Goal: Book appointment/travel/reservation

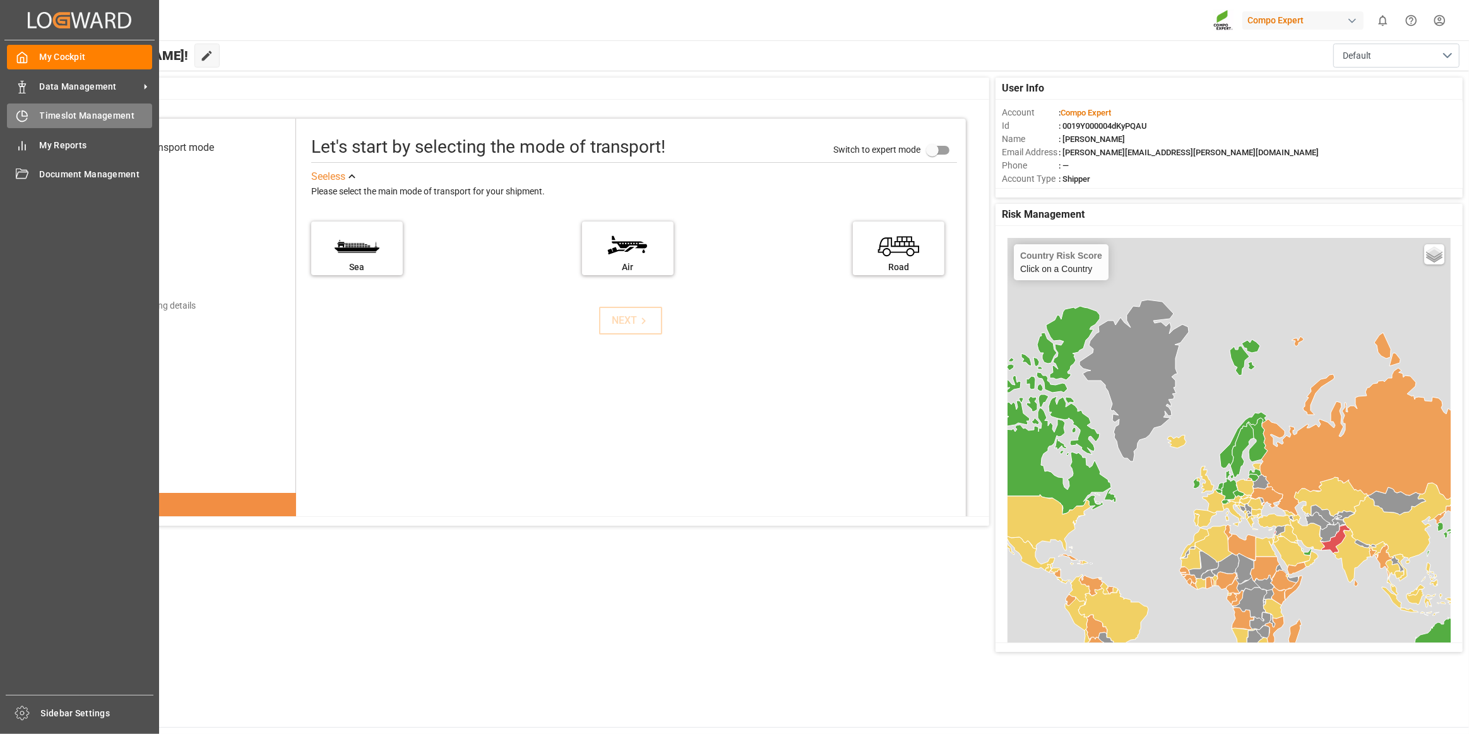
click at [11, 121] on div at bounding box center [17, 115] width 21 height 13
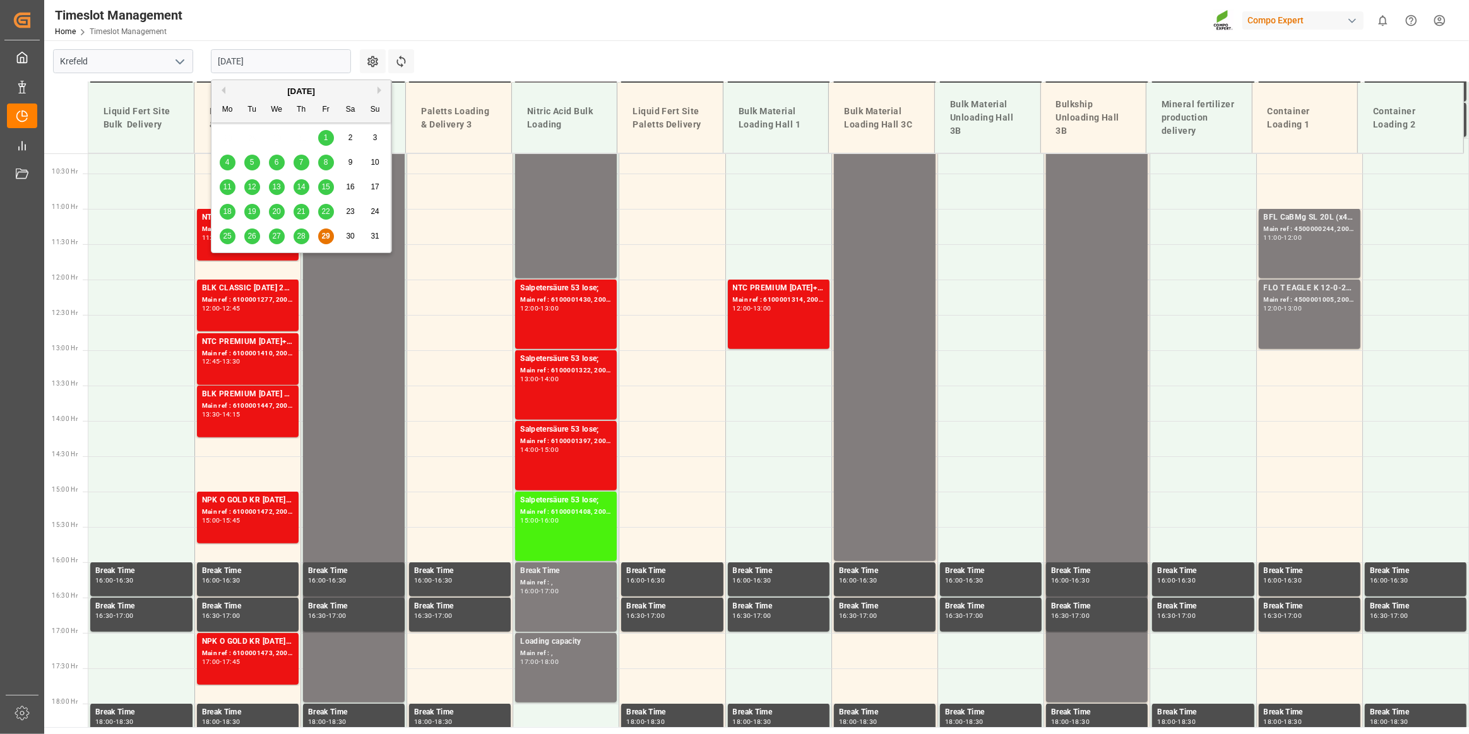
scroll to position [725, 0]
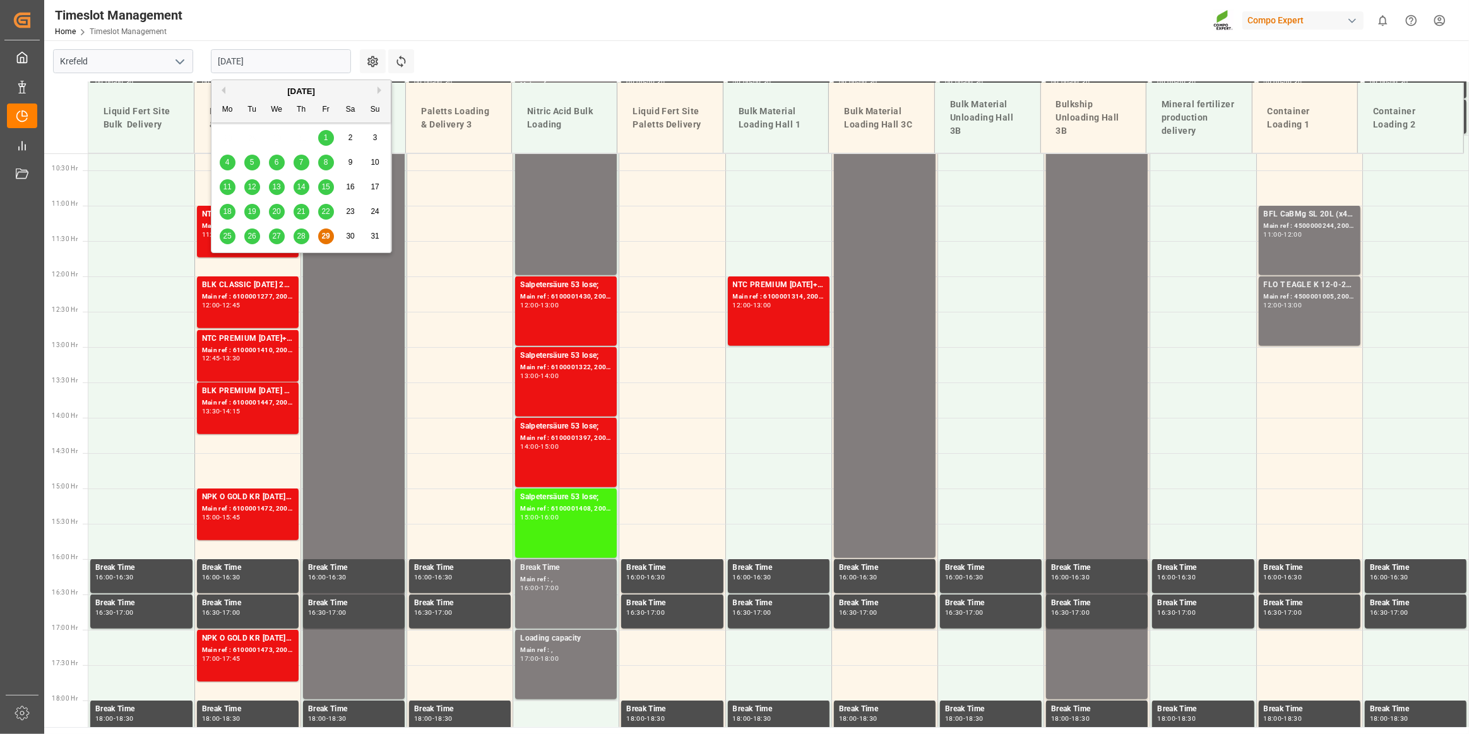
click at [377, 96] on div "[DATE]" at bounding box center [300, 91] width 179 height 13
click at [377, 88] on button "Next Month" at bounding box center [381, 90] width 8 height 8
click at [227, 139] on span "1" at bounding box center [227, 137] width 4 height 9
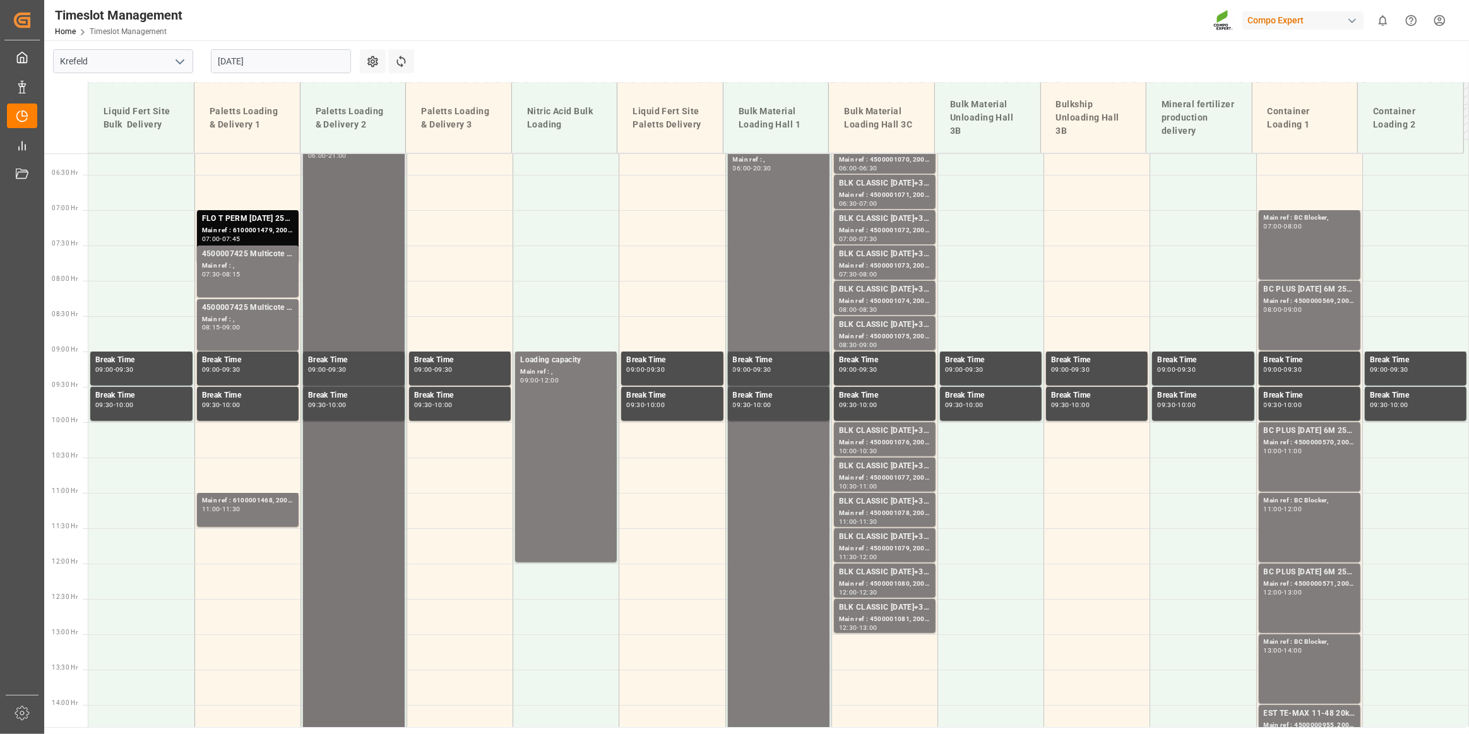
scroll to position [381, 0]
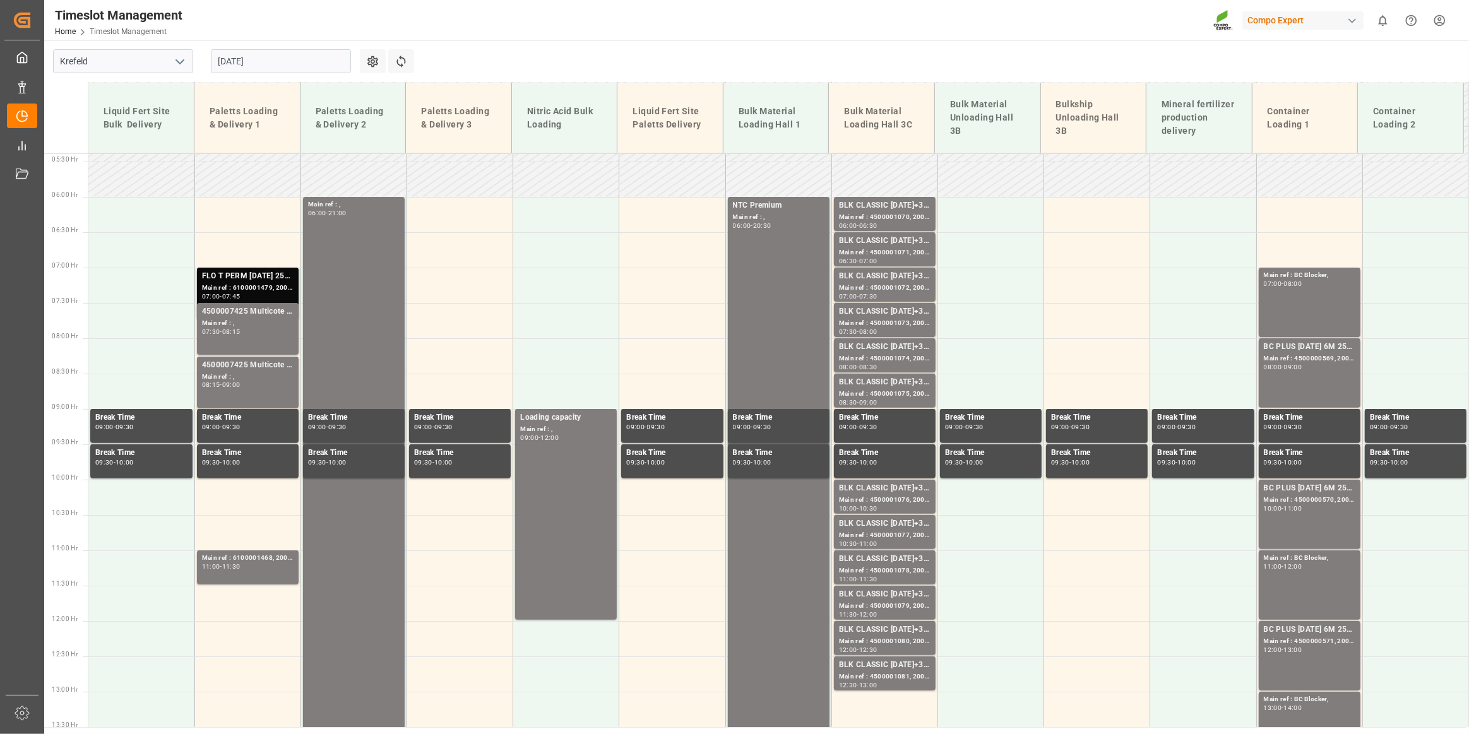
click at [241, 294] on div "07:45" at bounding box center [231, 297] width 18 height 6
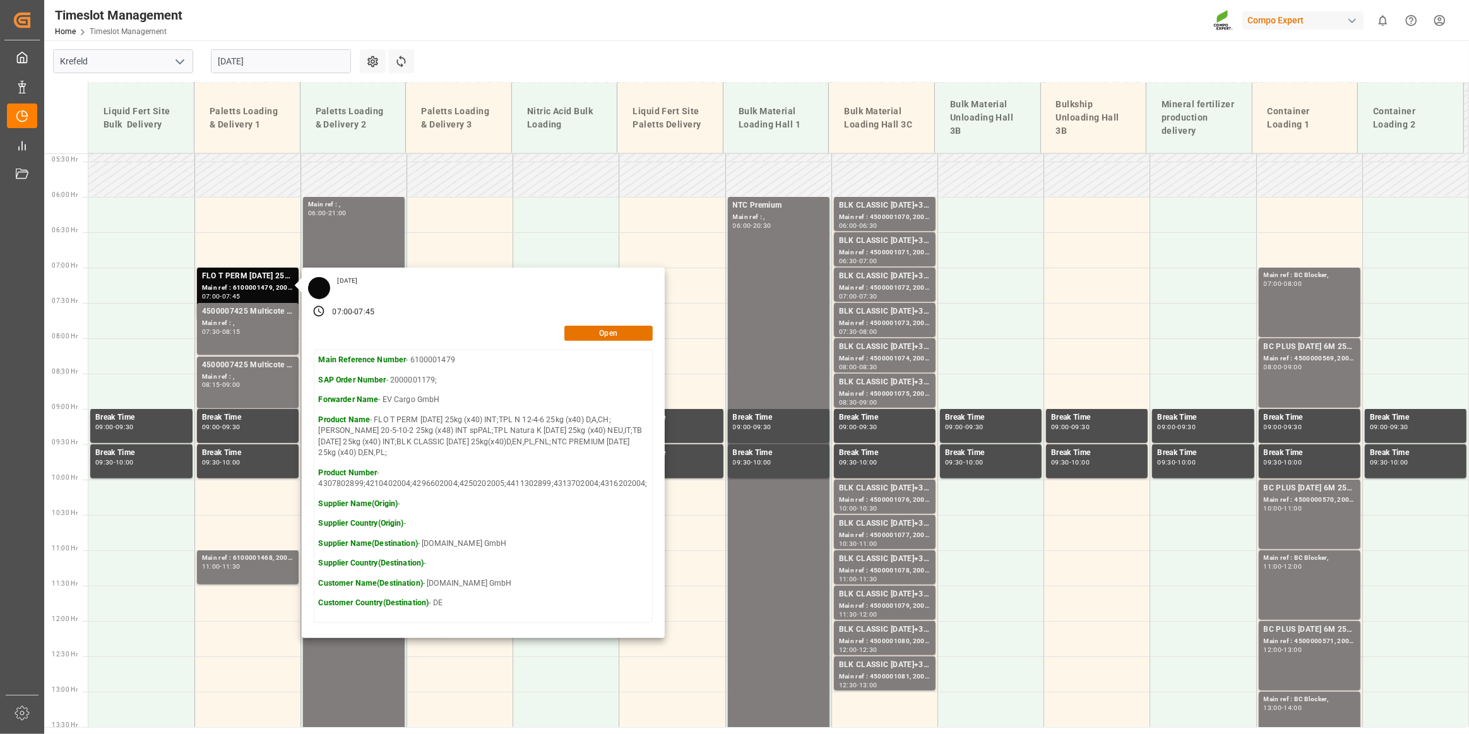
click at [530, 52] on main "[GEOGRAPHIC_DATA] [DATE] Settings Refresh Time Slots Liquid Fert Site Bulk Deli…" at bounding box center [755, 383] width 1422 height 687
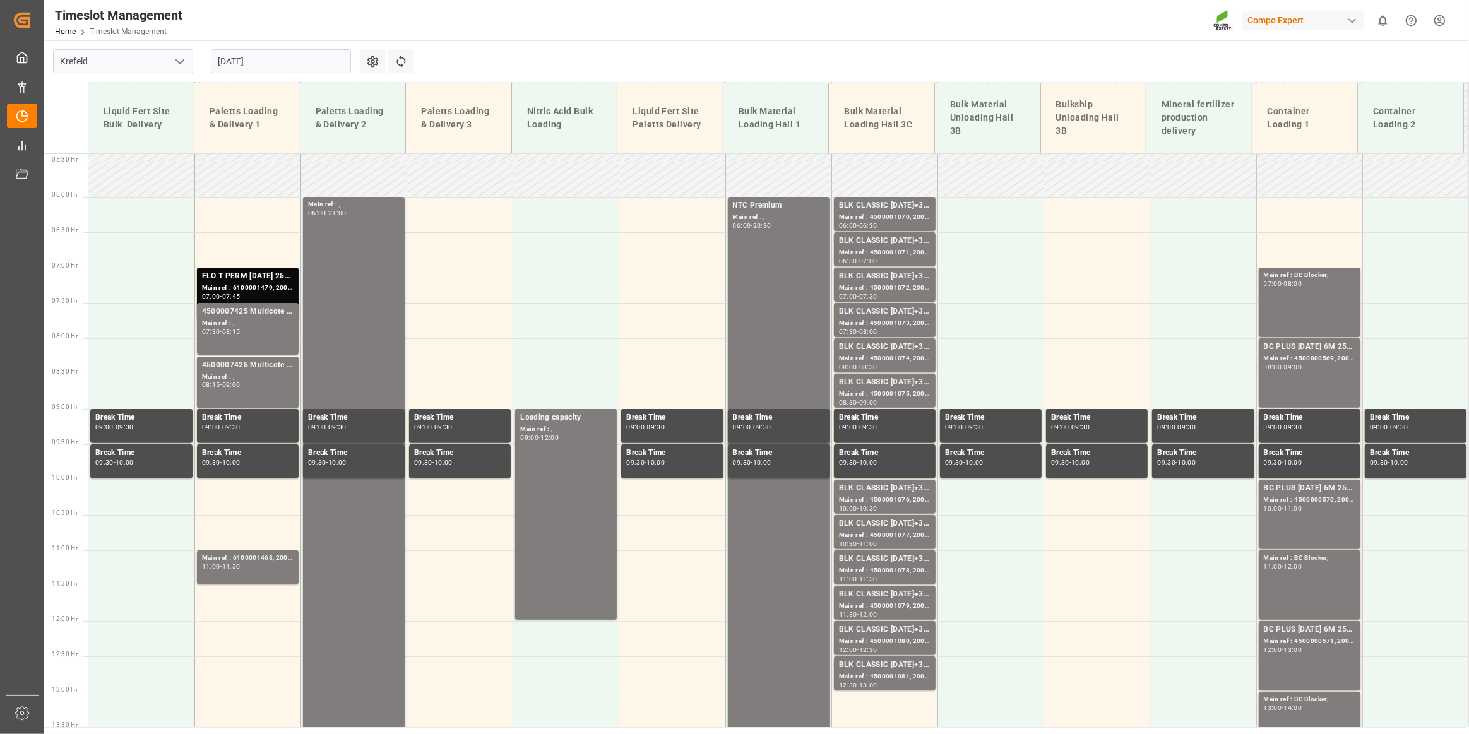
click at [296, 56] on input "[DATE]" at bounding box center [281, 61] width 140 height 24
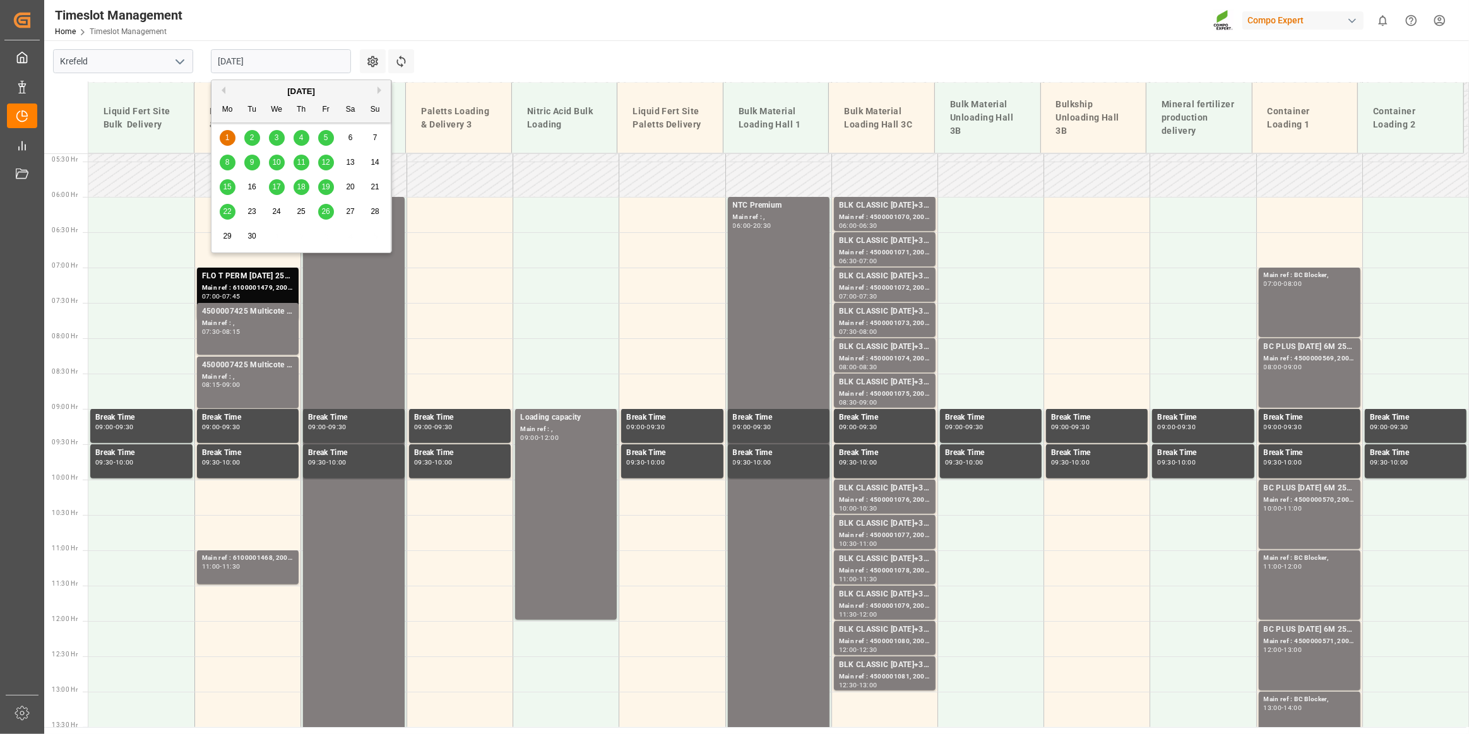
click at [223, 90] on button "Previous Month" at bounding box center [222, 90] width 8 height 8
click at [330, 237] on div "29" at bounding box center [326, 236] width 16 height 15
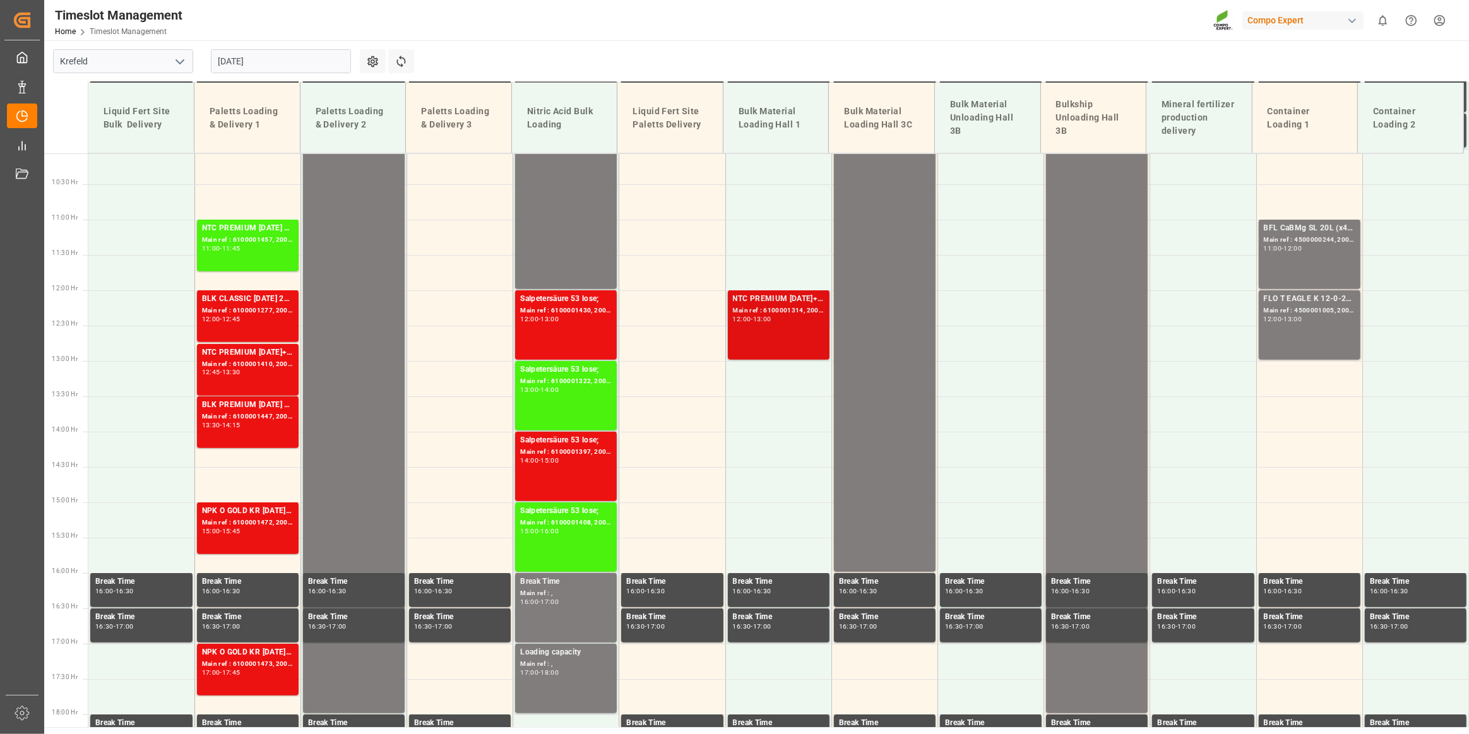
scroll to position [624, 0]
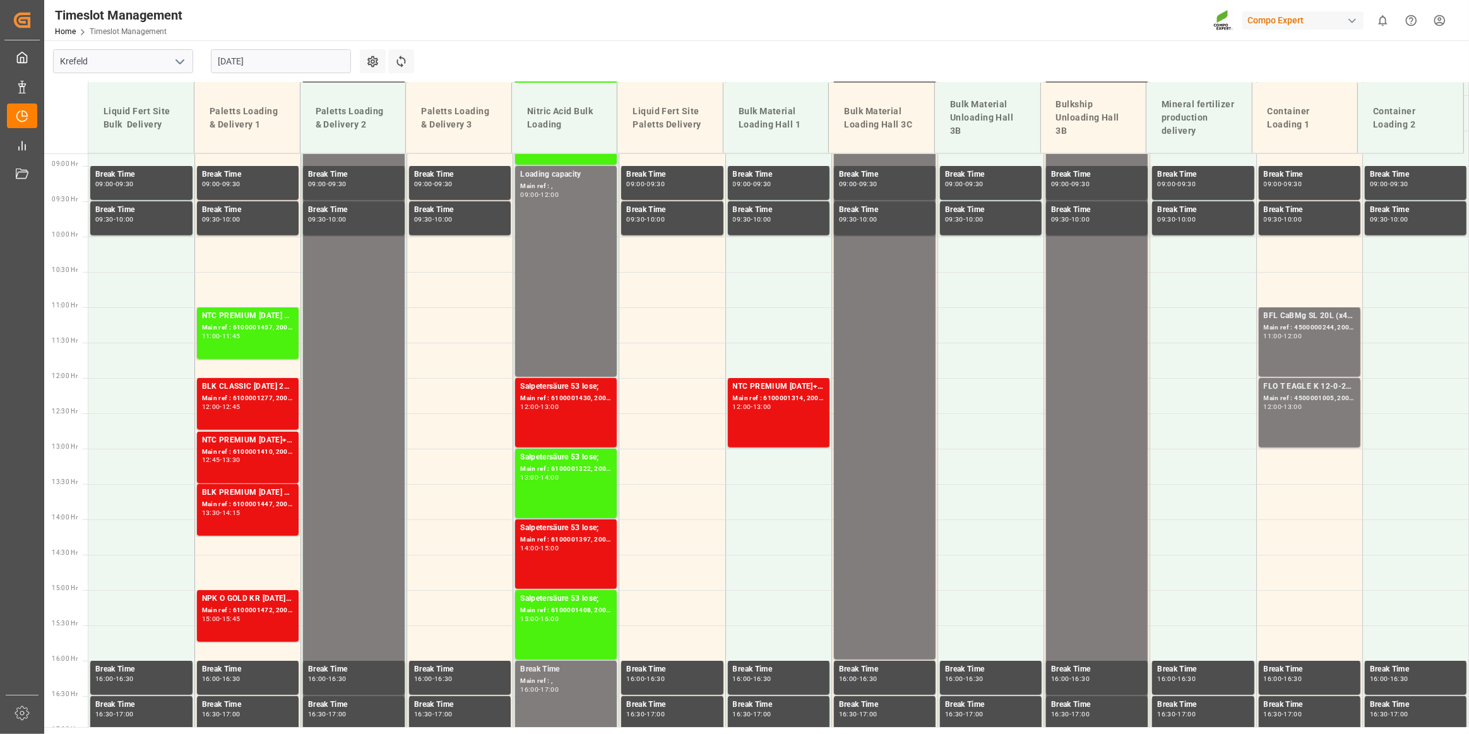
click at [294, 62] on input "[DATE]" at bounding box center [281, 61] width 140 height 24
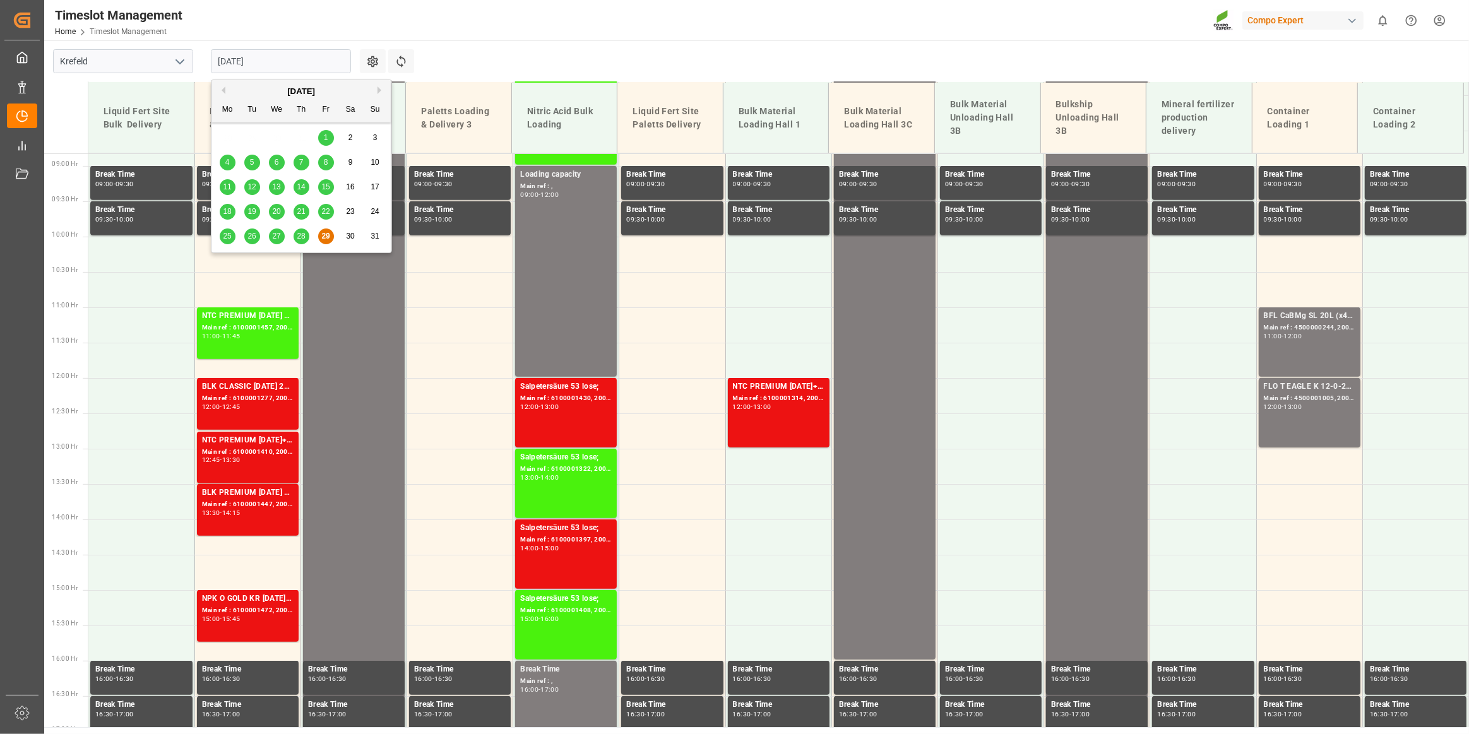
click at [379, 86] on button "Next Month" at bounding box center [381, 90] width 8 height 8
click at [230, 138] on div "1" at bounding box center [228, 138] width 16 height 15
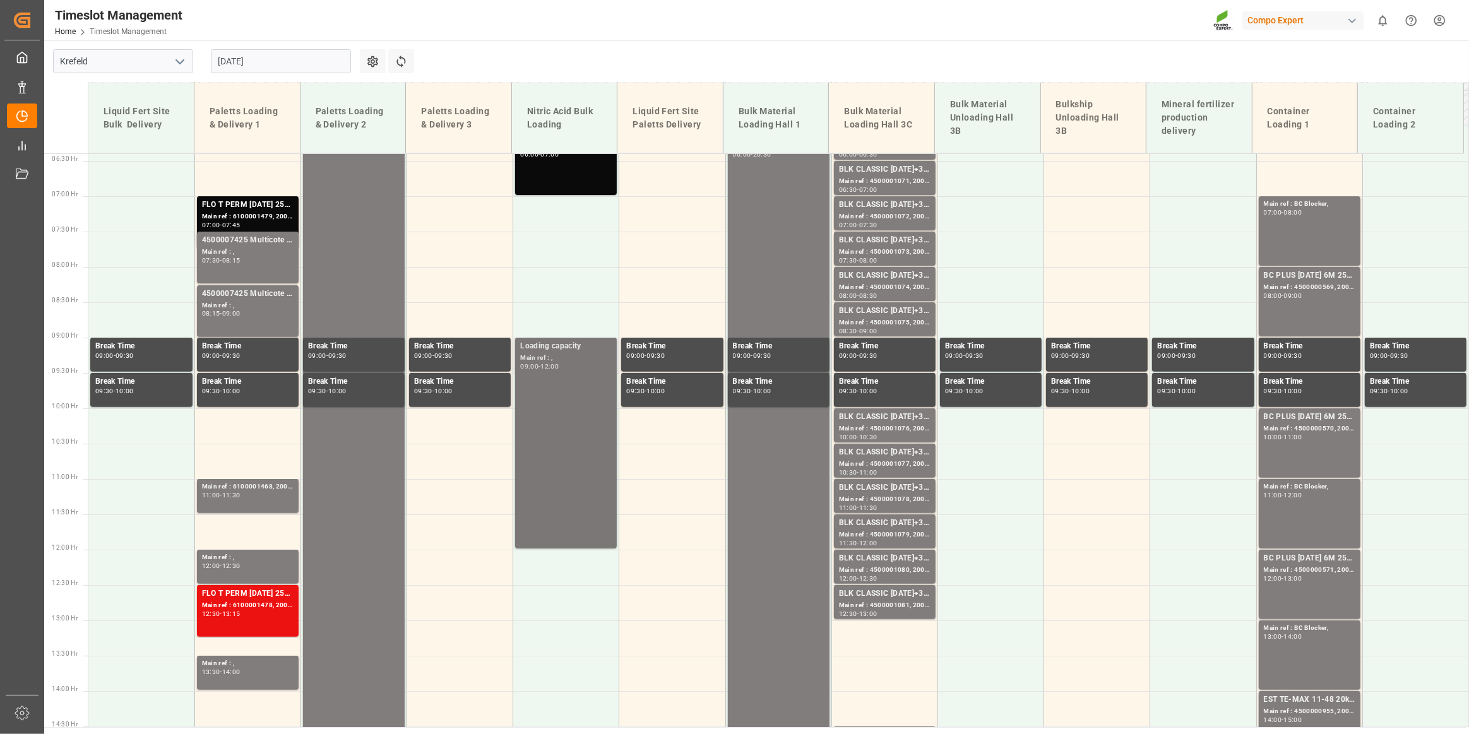
scroll to position [451, 0]
click at [402, 62] on icon at bounding box center [401, 61] width 13 height 13
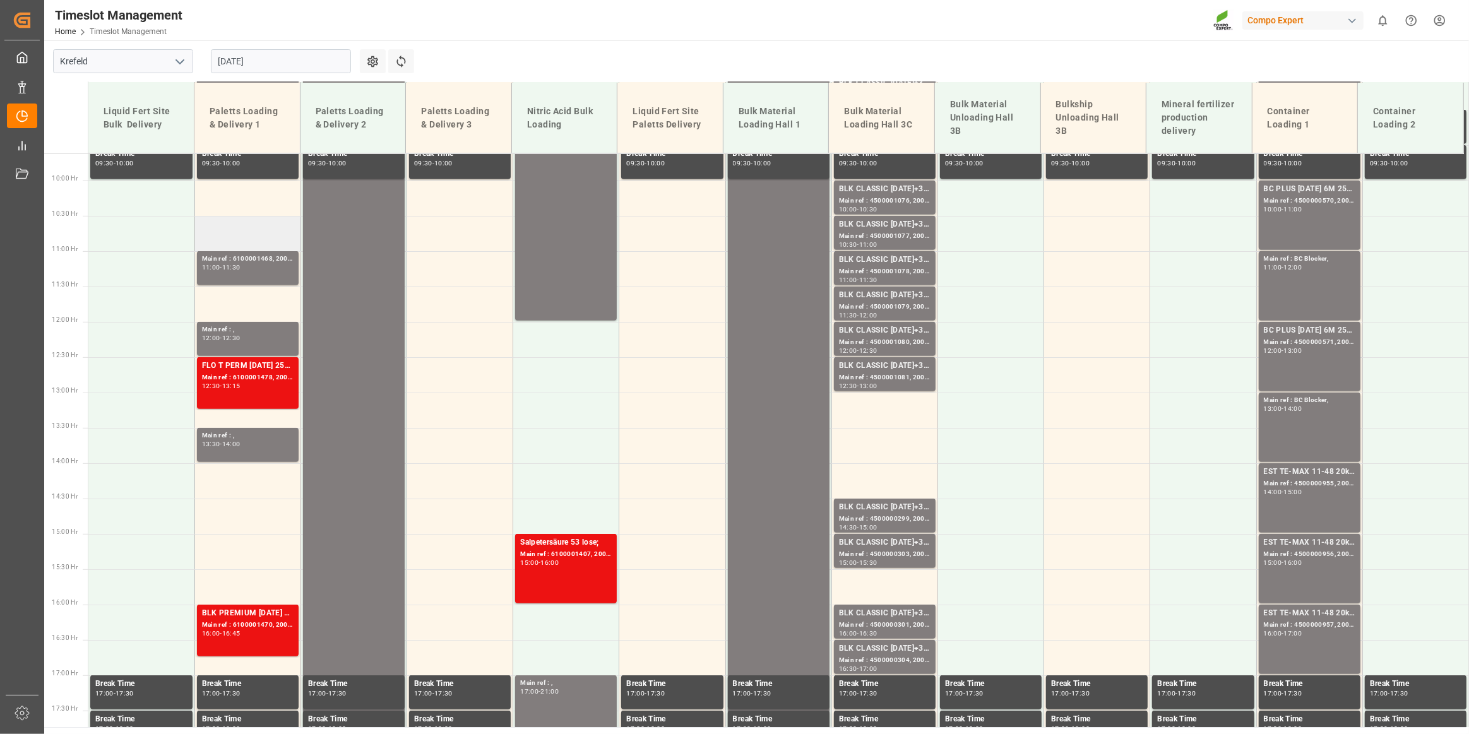
scroll to position [566, 0]
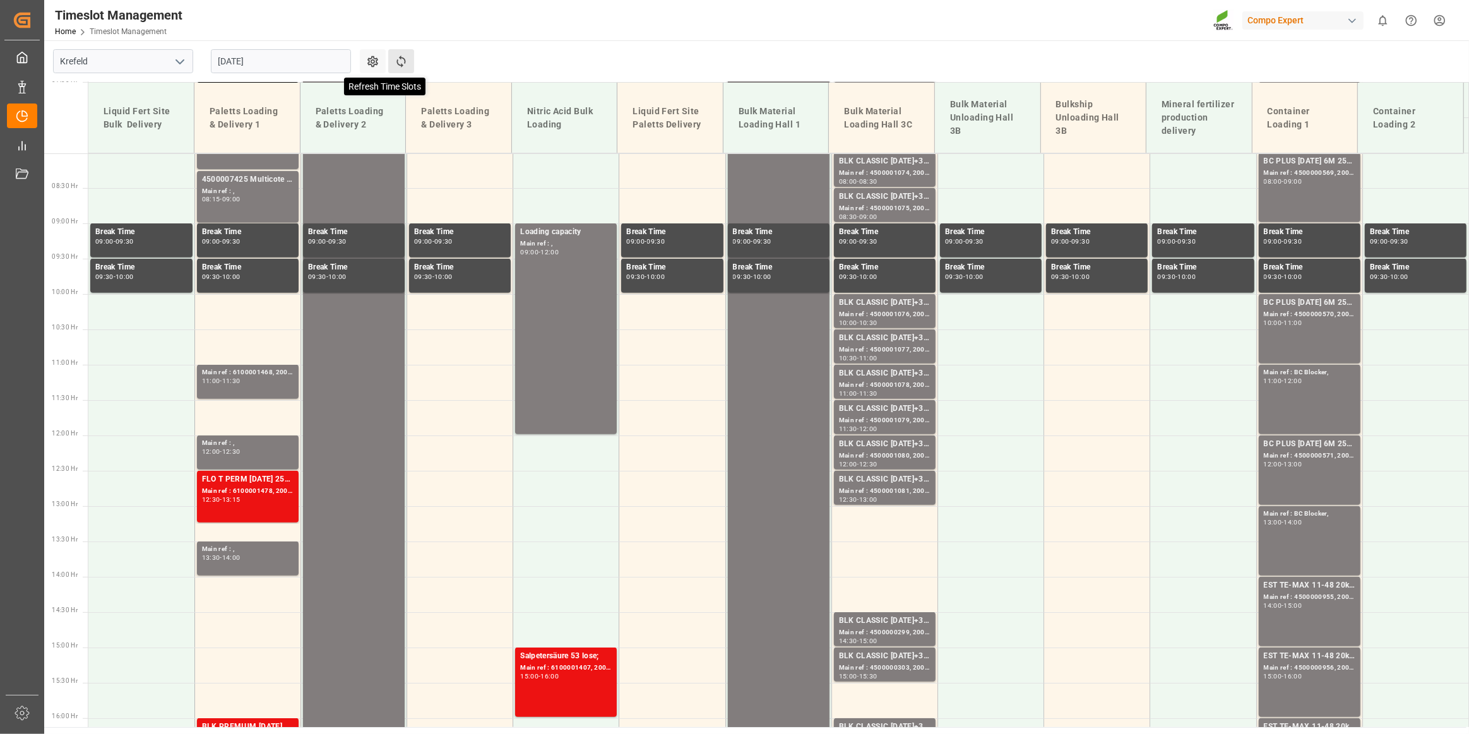
click at [402, 62] on icon at bounding box center [401, 61] width 13 height 13
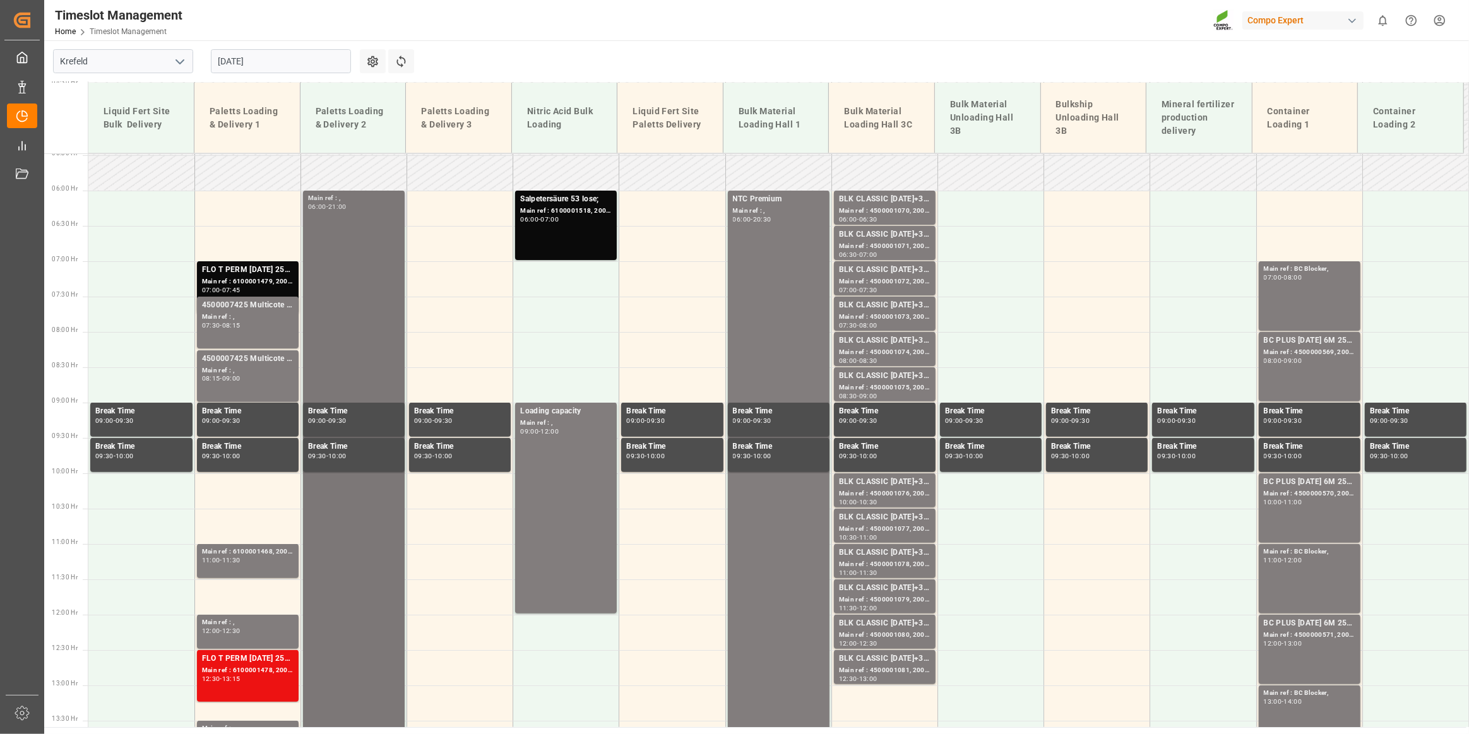
scroll to position [407, 0]
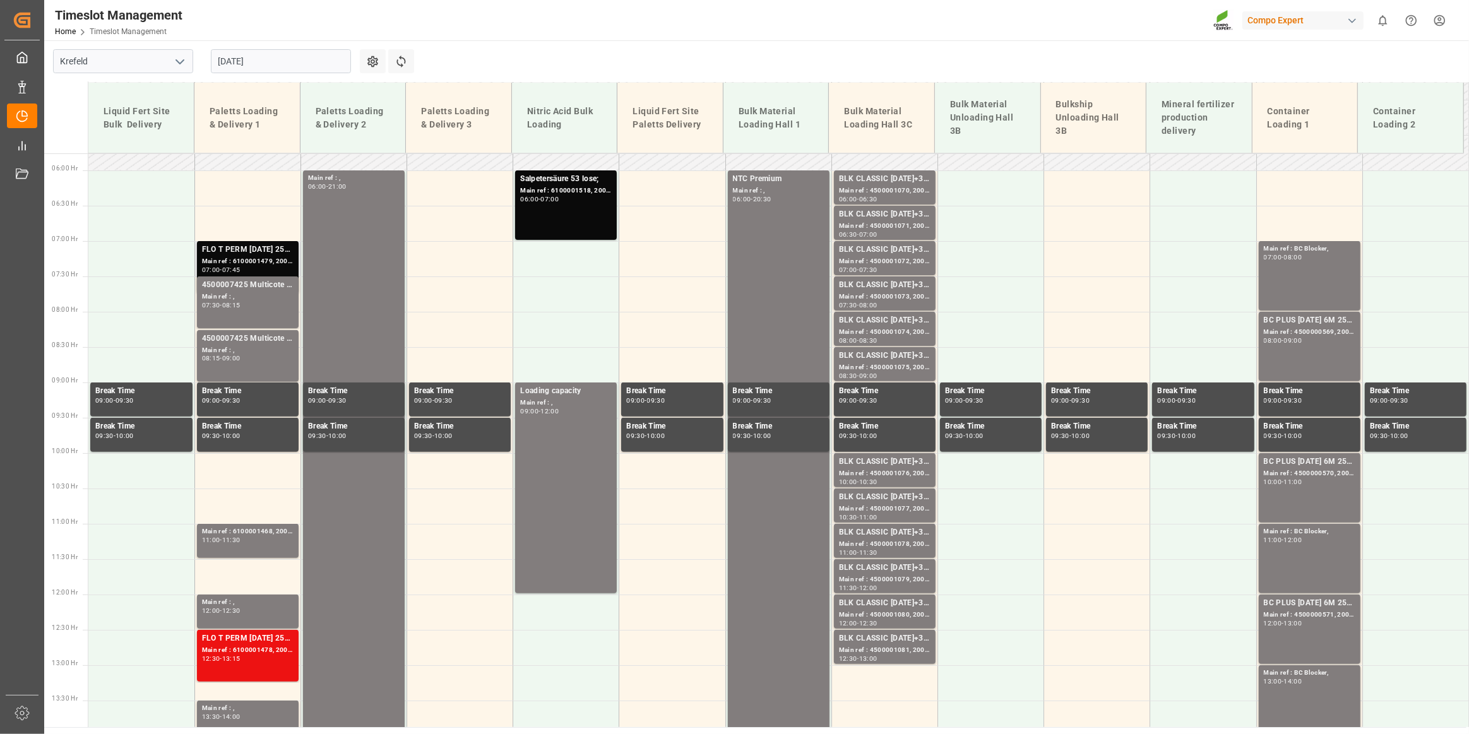
click at [263, 252] on div "FLO T PERM [DATE] 25kg (x40) INT;TPL N 12-4-6 25kg (x40) D,A,CH;[PERSON_NAME] 2…" at bounding box center [248, 250] width 92 height 13
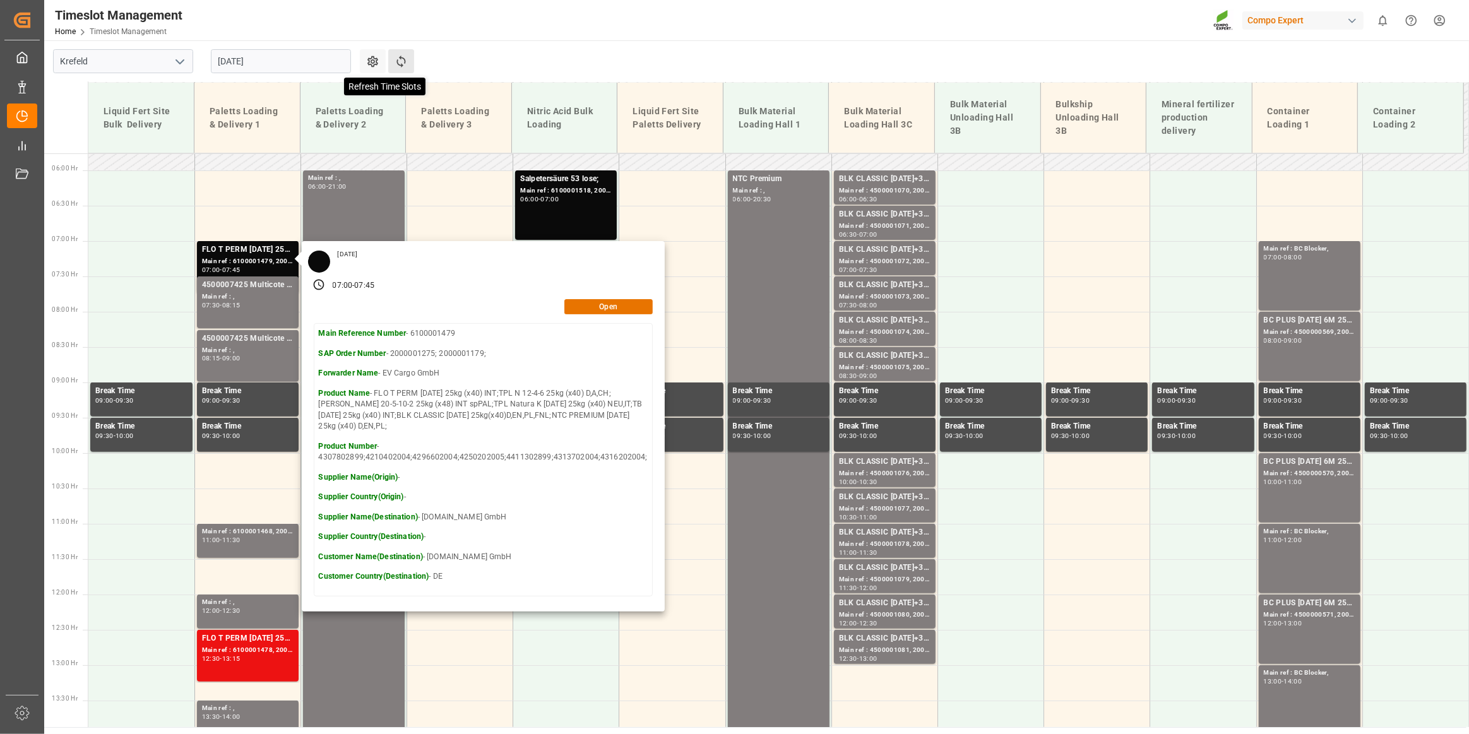
click at [399, 61] on icon at bounding box center [401, 61] width 13 height 13
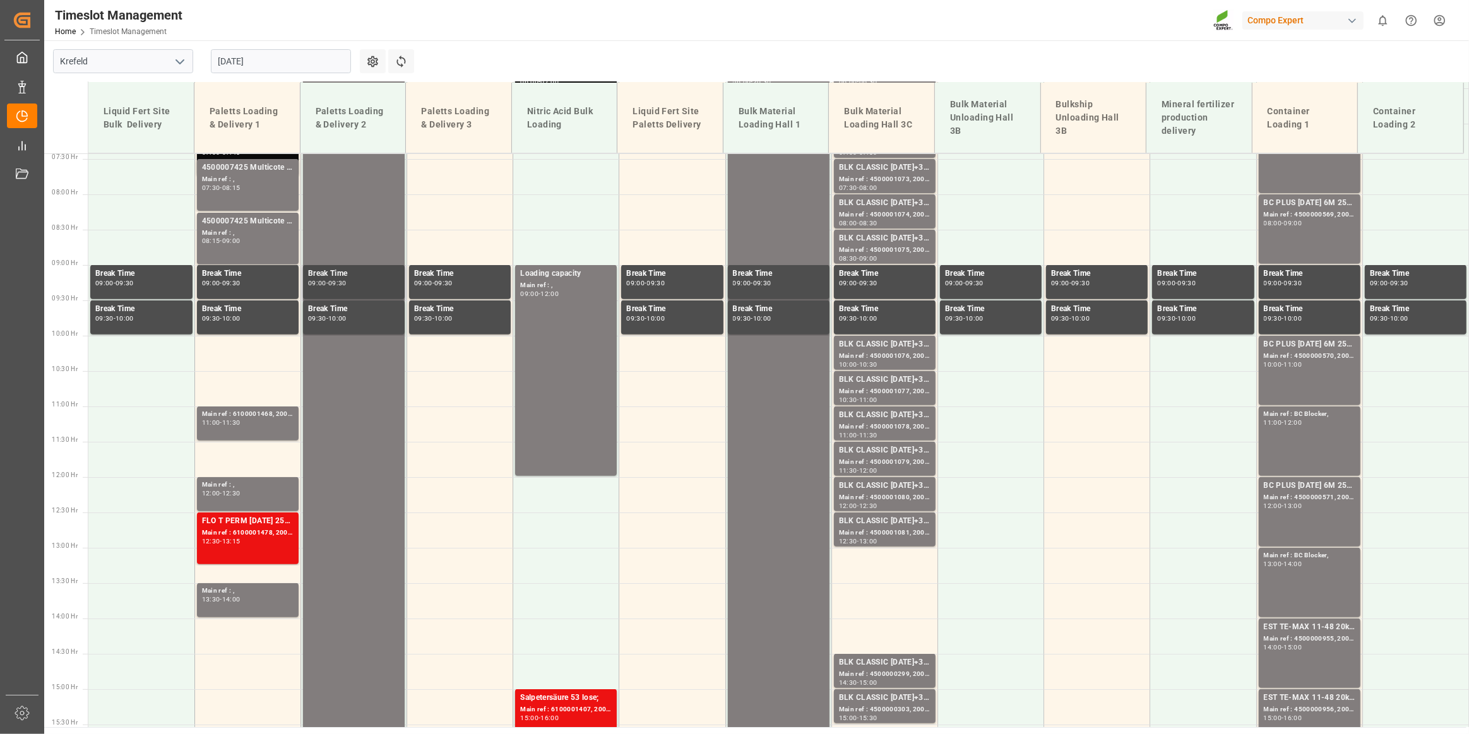
scroll to position [505, 0]
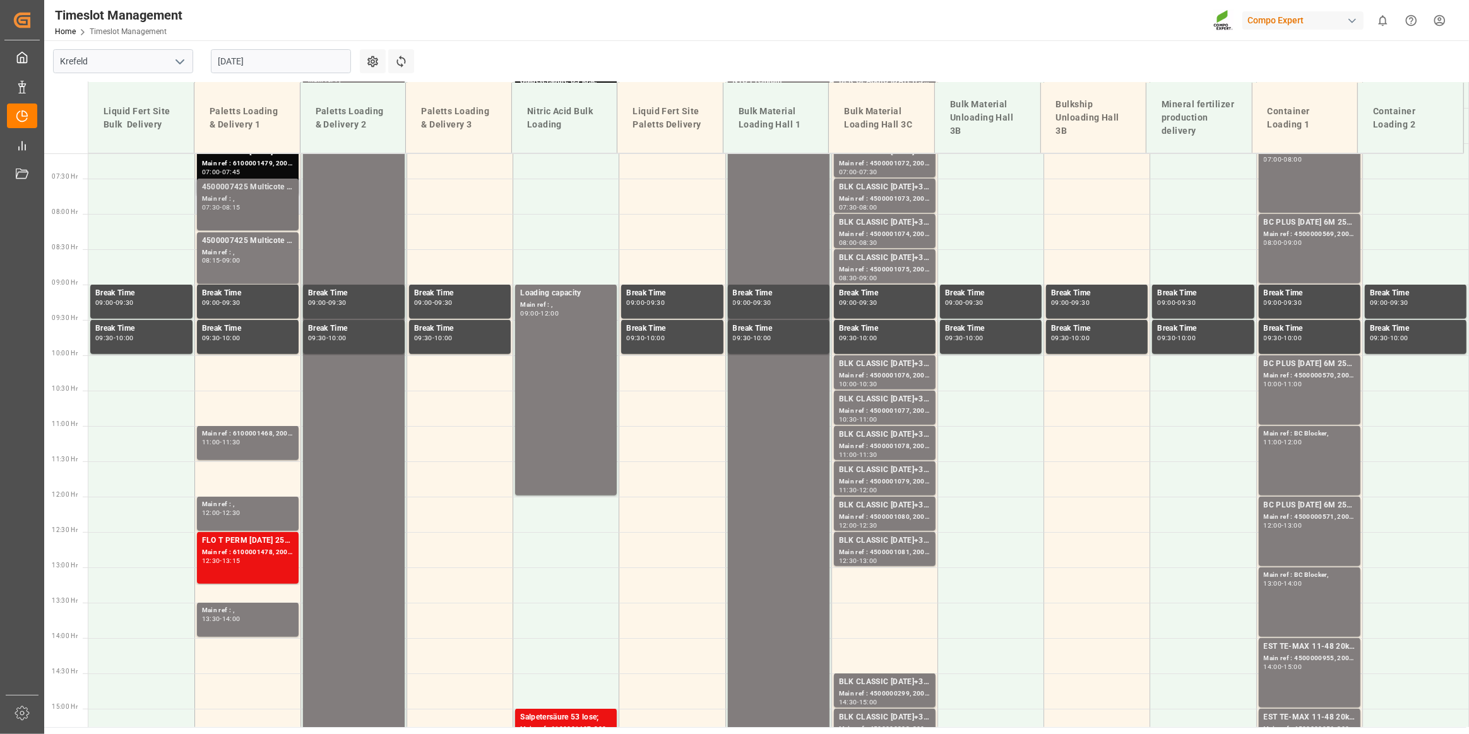
click at [252, 207] on div "07:30 - 08:15" at bounding box center [248, 208] width 92 height 7
click at [271, 514] on div "12:00 - 12:30" at bounding box center [248, 513] width 92 height 7
click at [252, 559] on div "12:30 - 13:15" at bounding box center [248, 561] width 92 height 7
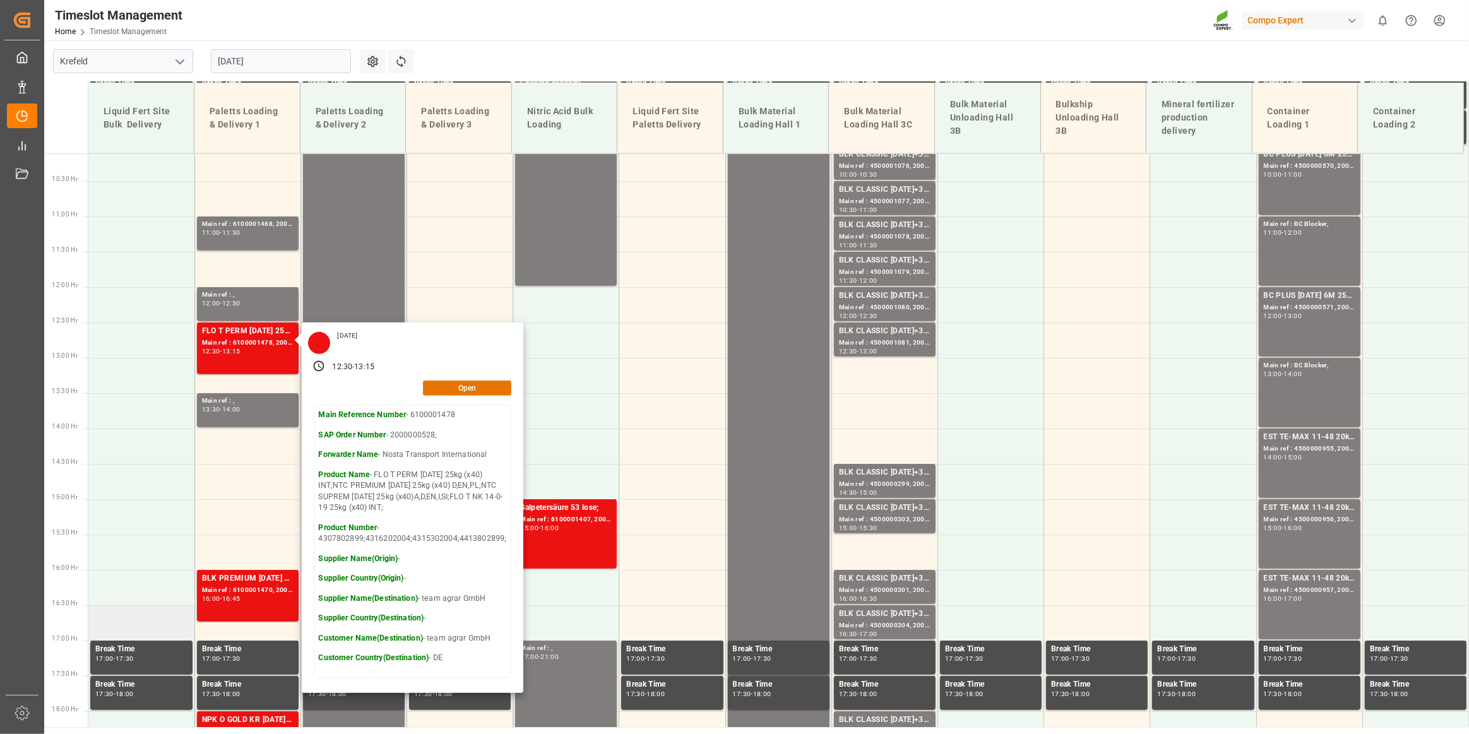
scroll to position [850, 0]
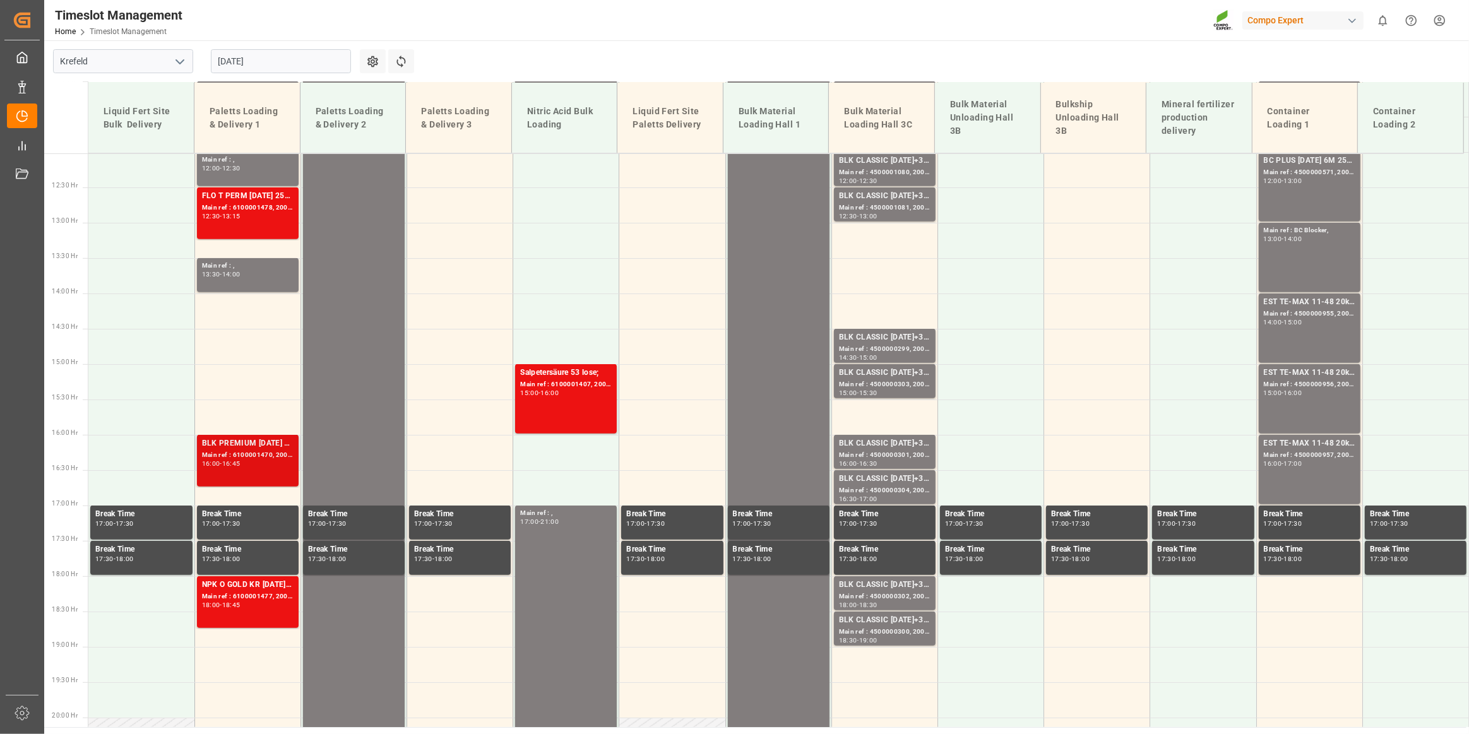
click at [273, 451] on div "Main ref : 6100001470, 2000001295;" at bounding box center [248, 455] width 92 height 11
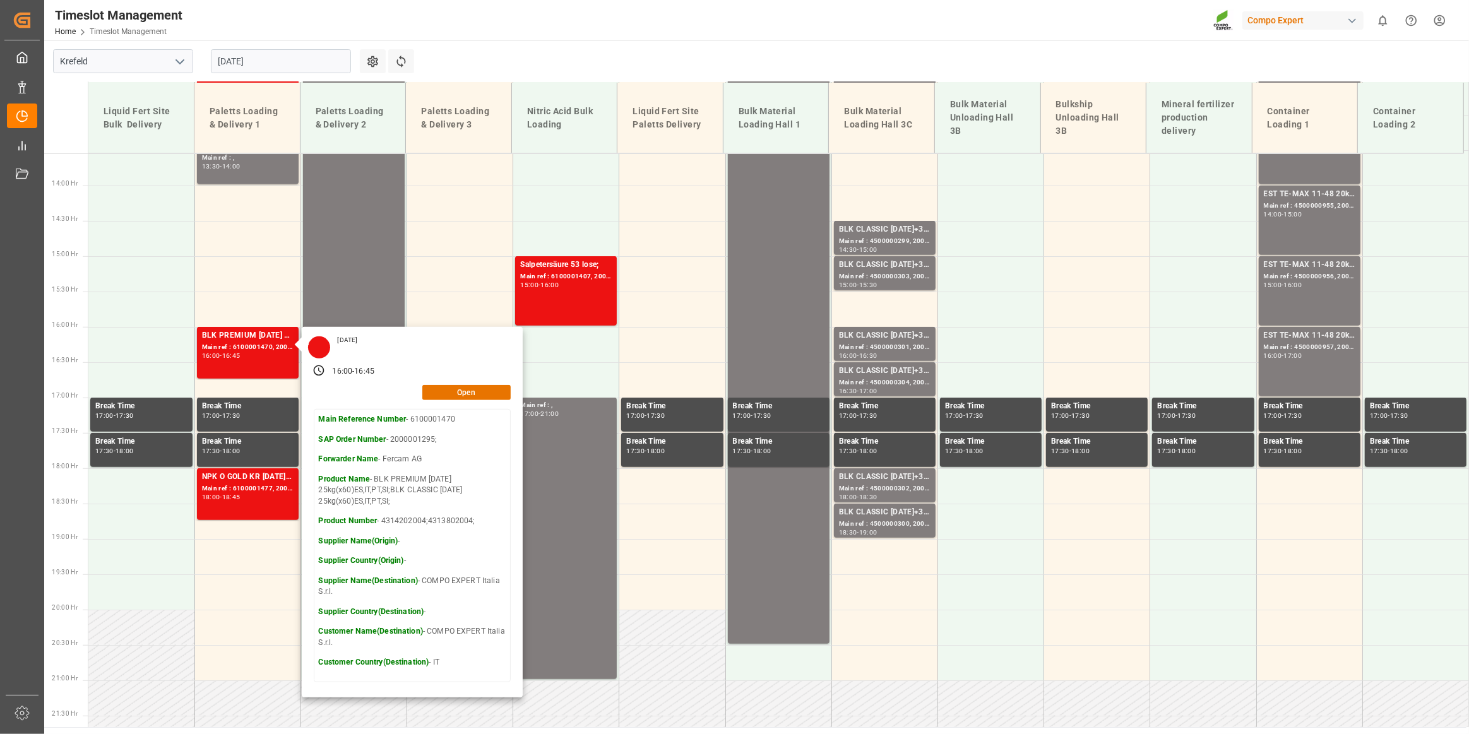
scroll to position [965, 0]
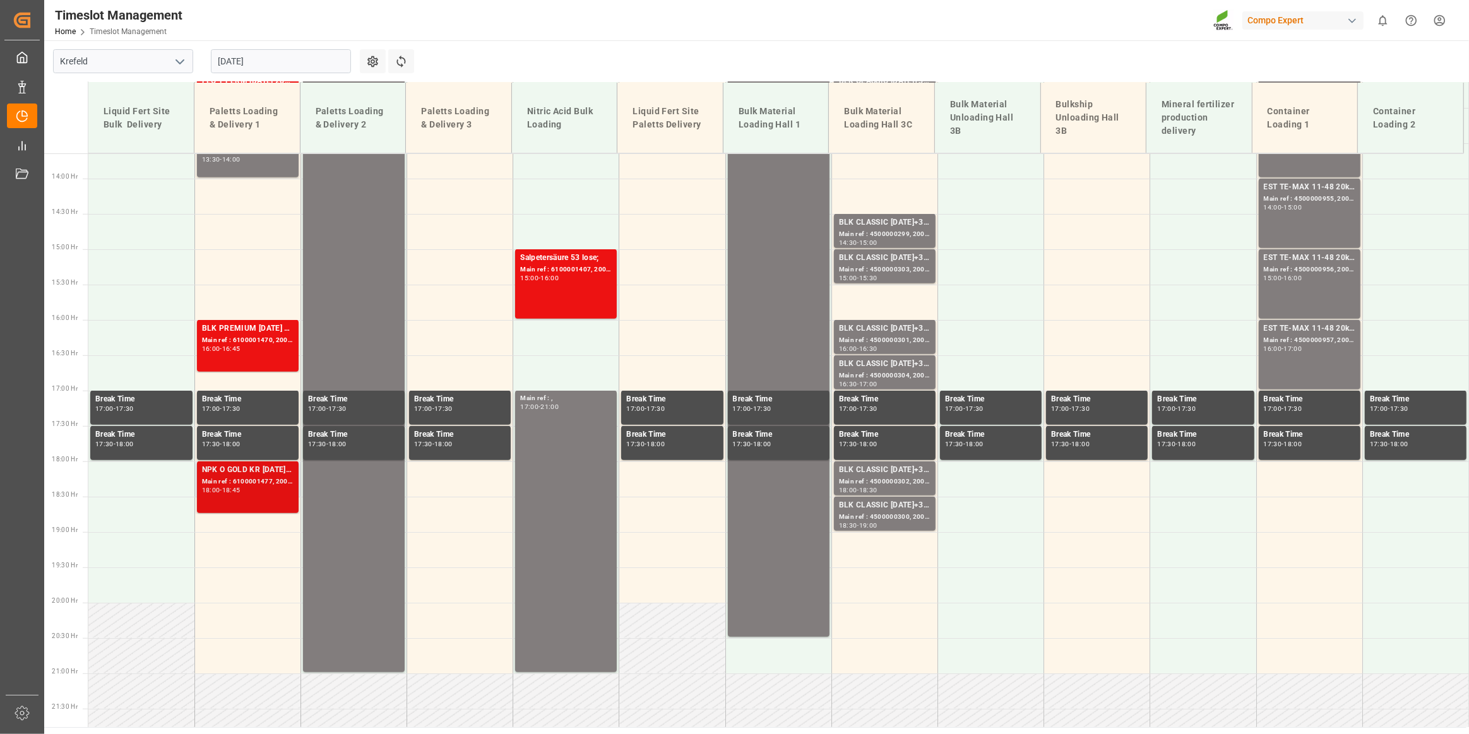
click at [275, 496] on div "NPK O GOLD KR [DATE] 25kg (x60) IT; Main ref : 6100001477, 2000000682;200000130…" at bounding box center [248, 487] width 92 height 47
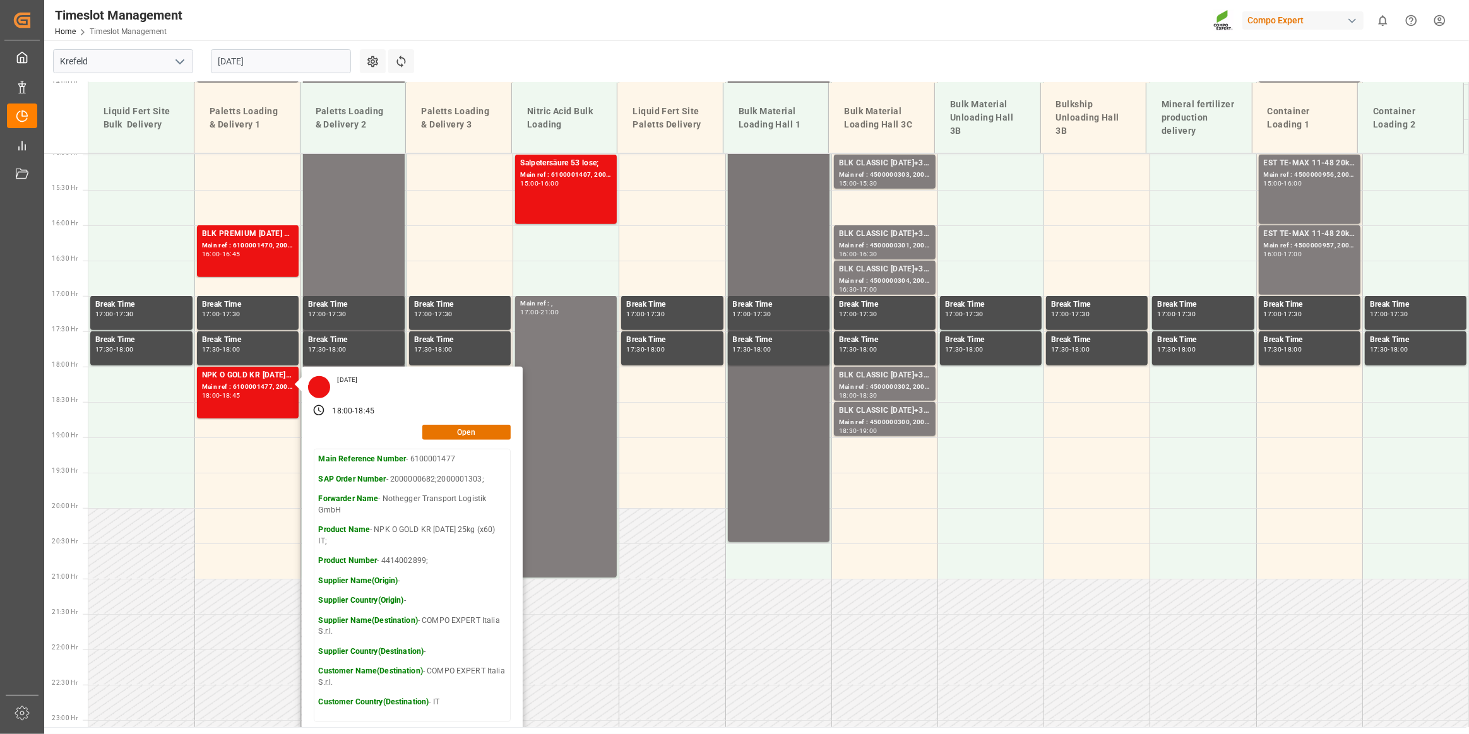
scroll to position [1079, 0]
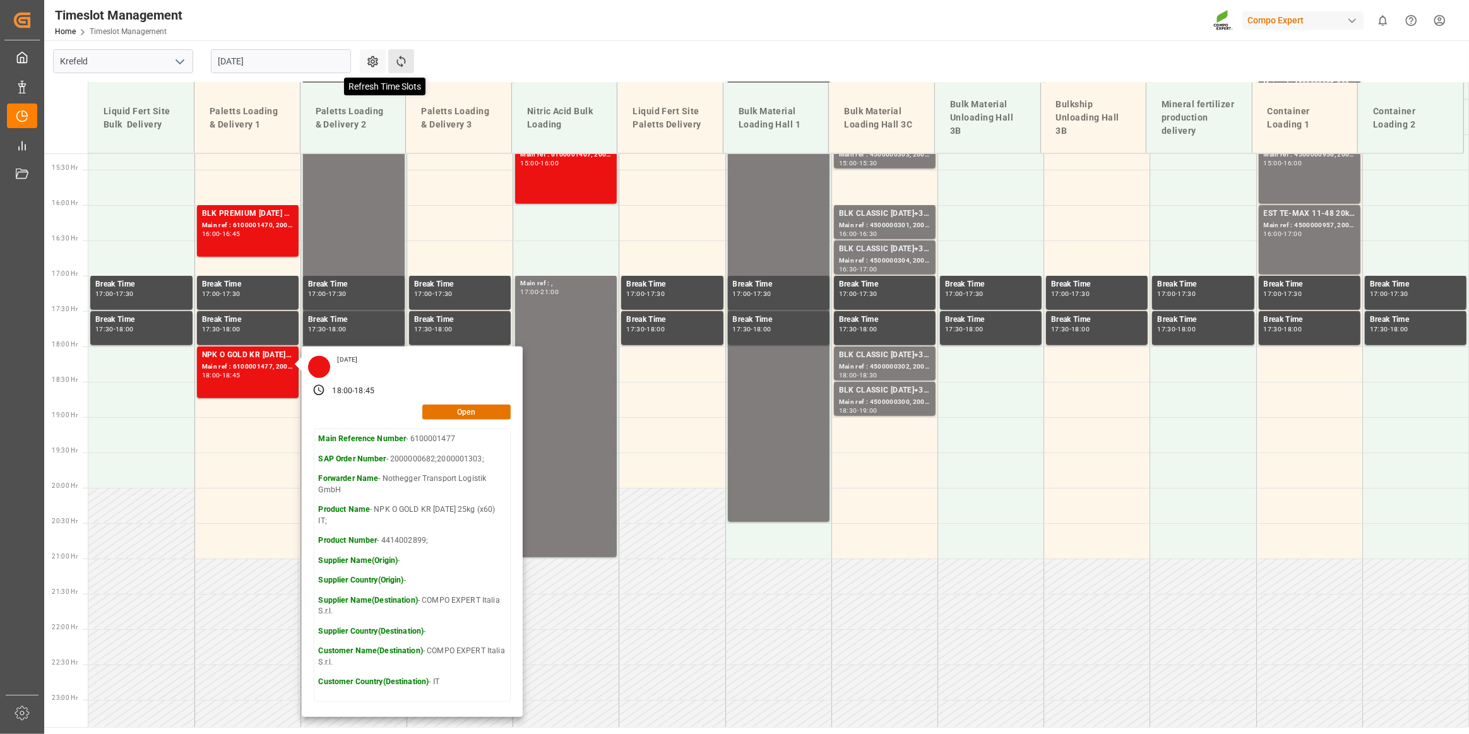
click at [400, 61] on icon at bounding box center [401, 61] width 13 height 13
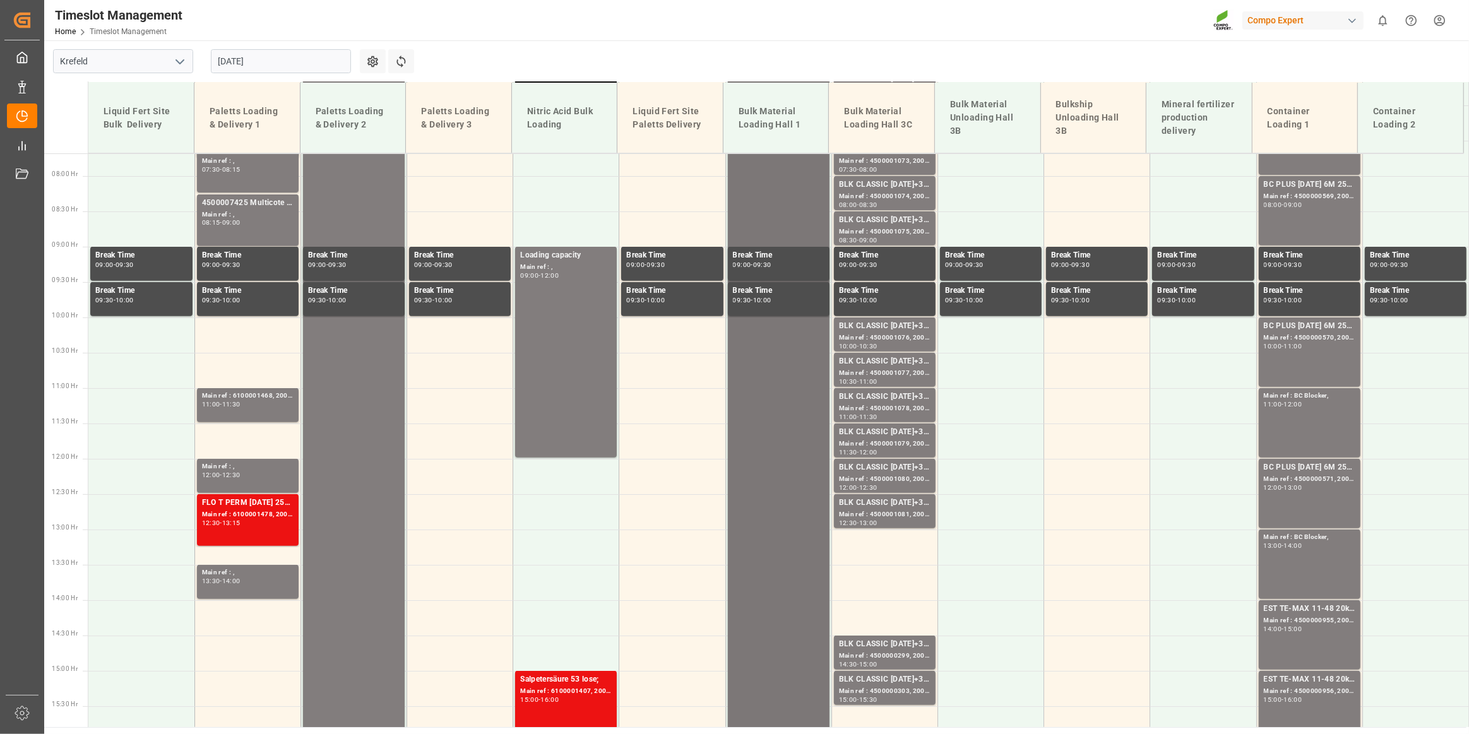
scroll to position [465, 0]
